Goal: Task Accomplishment & Management: Manage account settings

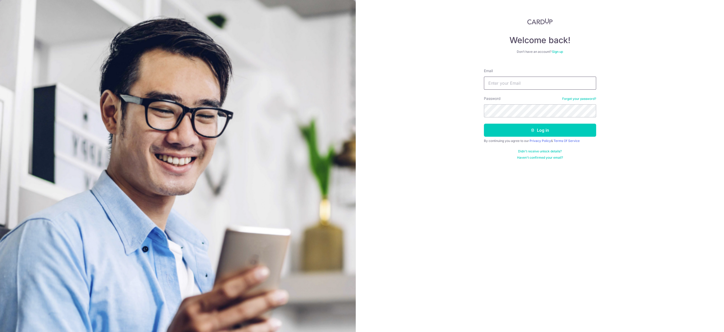
type input "f"
type input "[PERSON_NAME][EMAIL_ADDRESS][DOMAIN_NAME]"
click at [484, 124] on button "Log in" at bounding box center [540, 130] width 112 height 13
click at [538, 128] on button "Log in" at bounding box center [540, 130] width 112 height 13
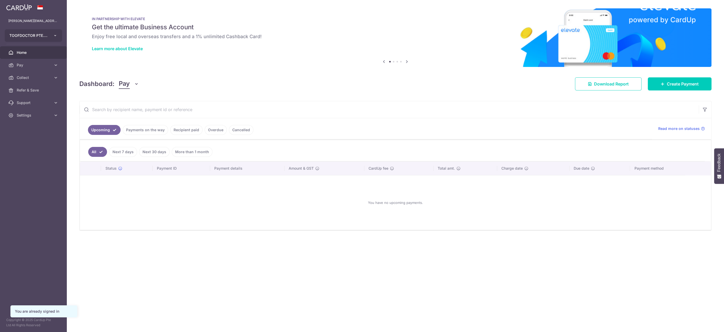
click at [49, 33] on button "TOOFDOCTOR PTE. LTD." at bounding box center [33, 35] width 57 height 13
click at [32, 69] on link "TOOFDOCTOR VENTURE PTE. LTD." at bounding box center [35, 73] width 60 height 9
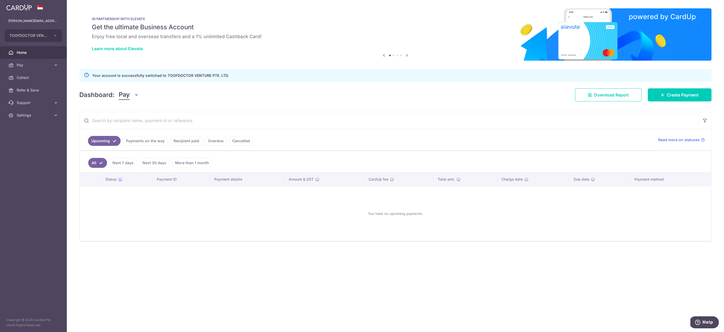
click at [148, 137] on link "Payments on the way" at bounding box center [145, 141] width 45 height 10
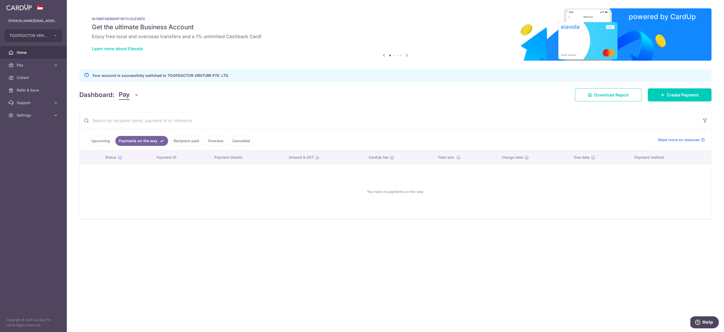
click at [184, 141] on link "Recipient paid" at bounding box center [186, 141] width 32 height 10
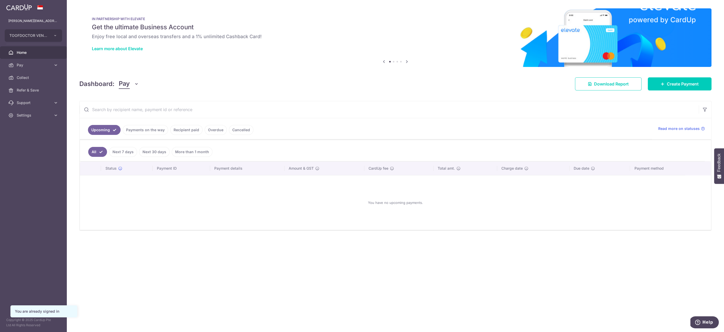
click at [34, 55] on span "Home" at bounding box center [34, 52] width 34 height 5
click at [27, 64] on span "Pay" at bounding box center [34, 64] width 34 height 5
click at [45, 62] on span "Pay" at bounding box center [34, 64] width 34 height 5
click at [141, 130] on link "Payments on the way" at bounding box center [145, 130] width 45 height 10
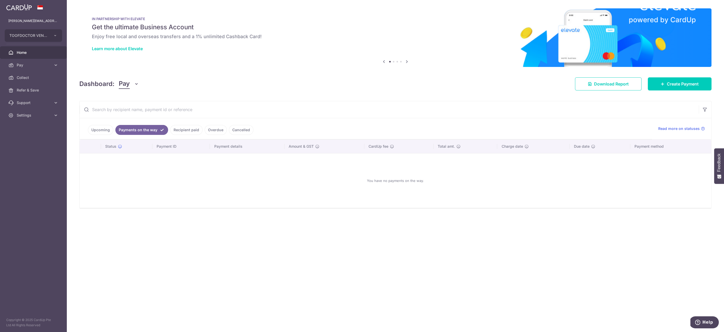
click at [198, 130] on link "Recipient paid" at bounding box center [186, 130] width 32 height 10
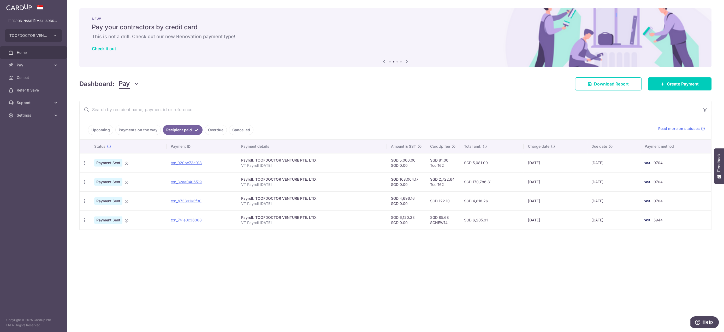
click at [606, 269] on div "× Pause Schedule Pause all future payments in this series Pause just this one p…" at bounding box center [396, 166] width 658 height 332
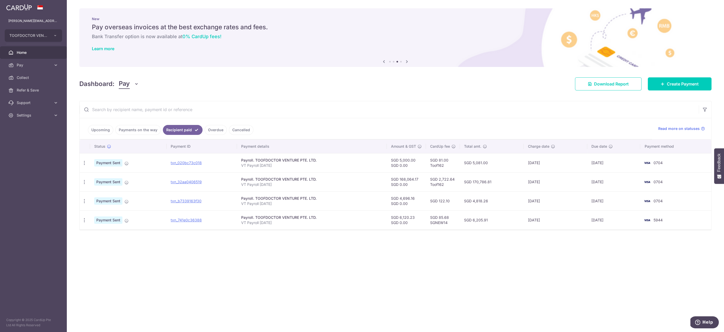
click at [506, 115] on input "text" at bounding box center [389, 109] width 619 height 17
click at [142, 128] on link "Payments on the way" at bounding box center [137, 130] width 45 height 10
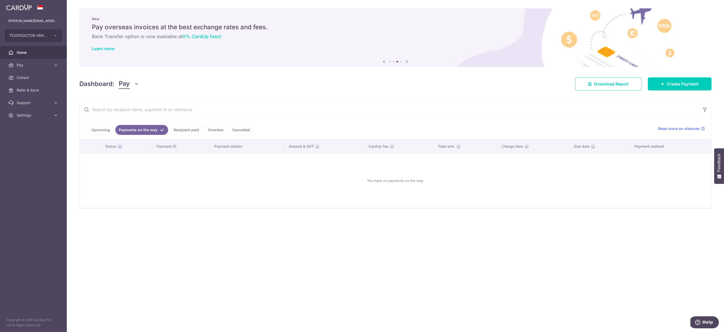
click at [175, 129] on link "Recipient paid" at bounding box center [186, 130] width 32 height 10
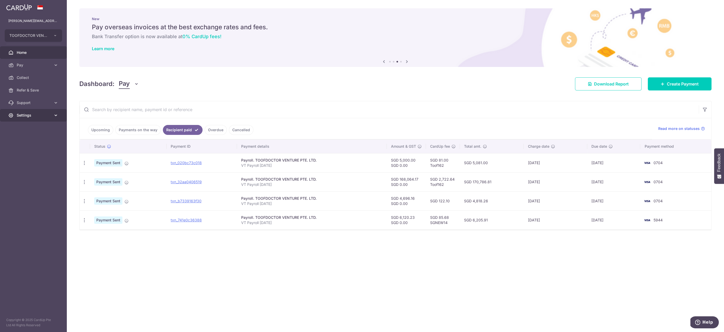
click at [28, 117] on span "Settings" at bounding box center [34, 115] width 34 height 5
click at [21, 140] on span "Logout" at bounding box center [34, 140] width 34 height 5
